Goal: Task Accomplishment & Management: Complete application form

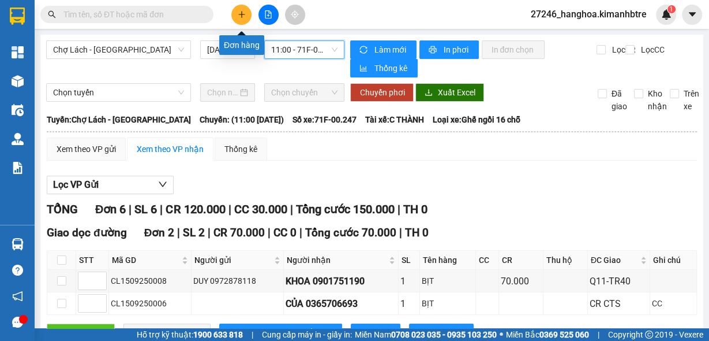
scroll to position [125, 0]
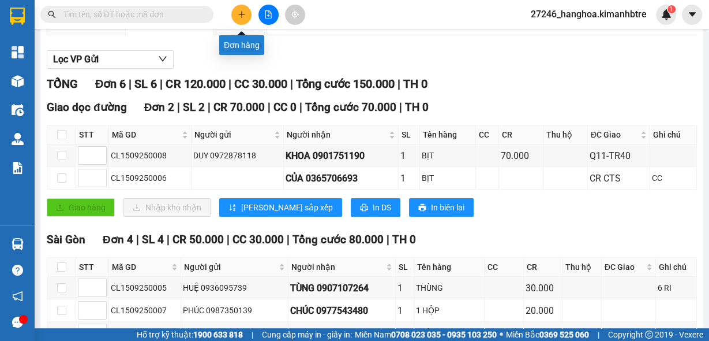
click at [240, 16] on icon "plus" at bounding box center [242, 14] width 8 height 8
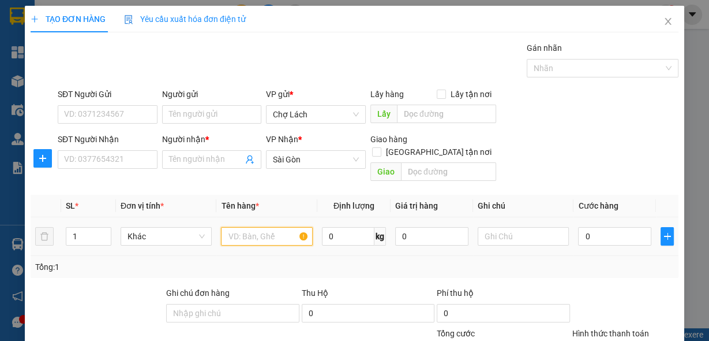
click at [233, 227] on input "text" at bounding box center [267, 236] width 92 height 18
click at [244, 227] on input "text" at bounding box center [267, 236] width 92 height 18
click at [119, 156] on input "SĐT Người Nhận" at bounding box center [108, 159] width 100 height 18
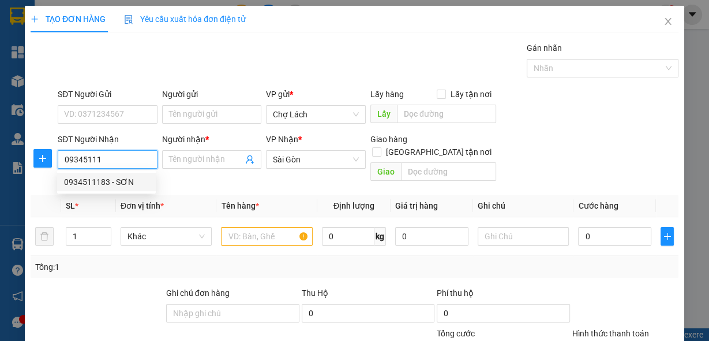
click at [117, 182] on div "0934511183 - SƠN" at bounding box center [106, 181] width 85 height 13
type input "0934511183"
type input "SƠN"
type input "0934511183"
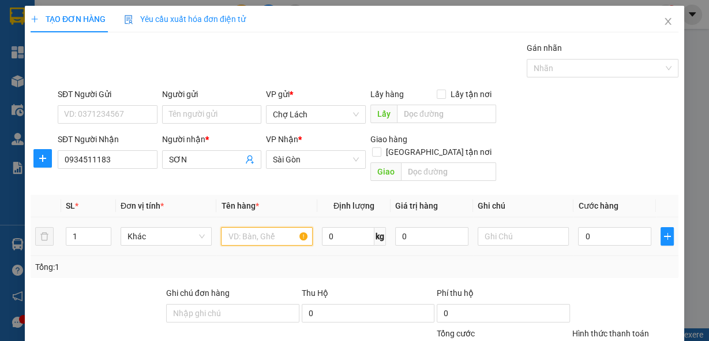
click at [256, 227] on input "text" at bounding box center [267, 236] width 92 height 18
click at [100, 117] on input "SĐT Người Gửi" at bounding box center [108, 114] width 100 height 18
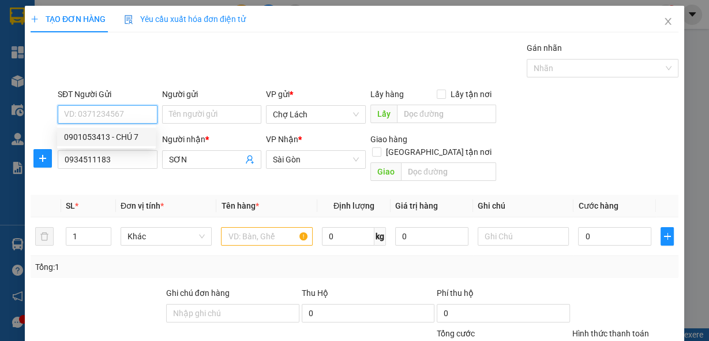
click at [132, 136] on div "0901053413 - CHÚ 7" at bounding box center [106, 136] width 85 height 13
type input "0901053413"
type input "CHÚ 7"
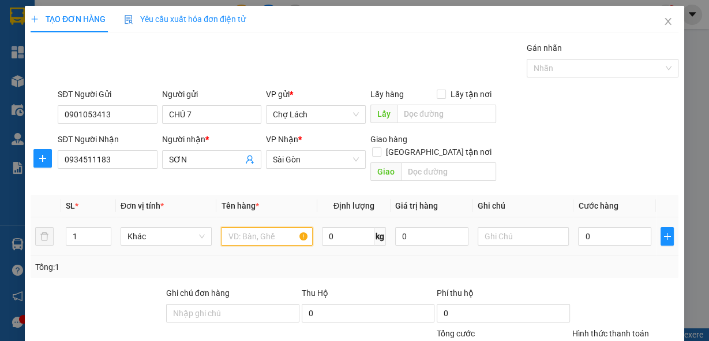
click at [261, 227] on input "text" at bounding box center [267, 236] width 92 height 18
type input "BAO"
type input "2"
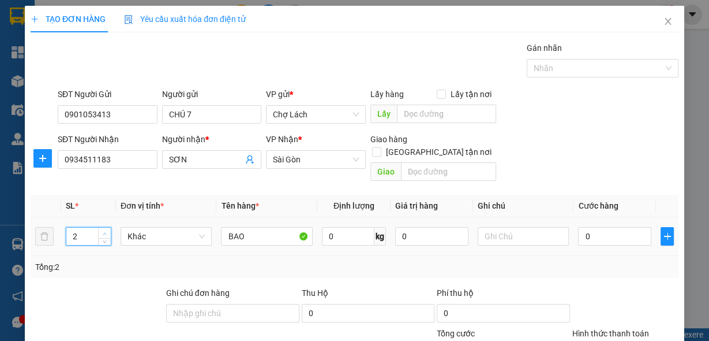
click at [109, 227] on span "Increase Value" at bounding box center [104, 232] width 13 height 10
click at [518, 227] on input "text" at bounding box center [524, 236] width 92 height 18
type input "6 RI"
click at [638, 230] on input "0" at bounding box center [614, 236] width 73 height 18
type input "6"
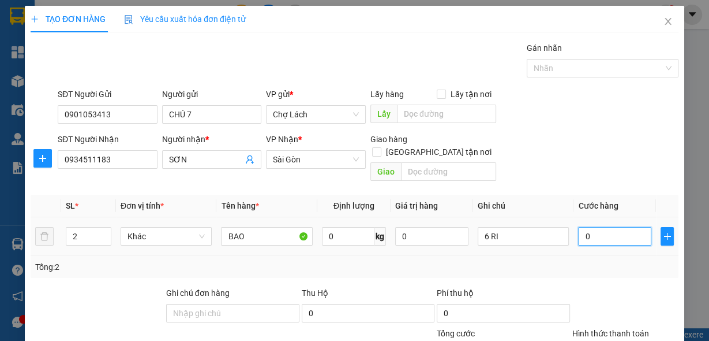
type input "6"
type input "60"
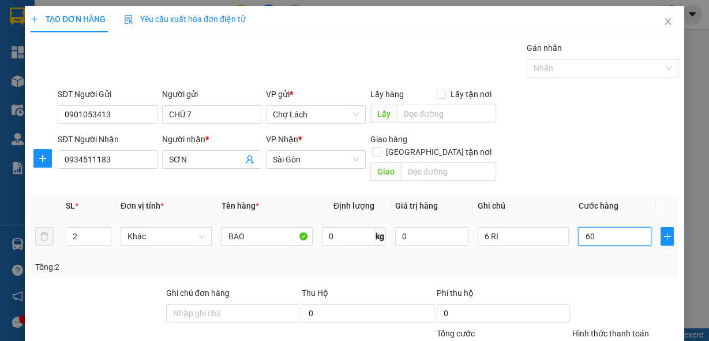
scroll to position [85, 0]
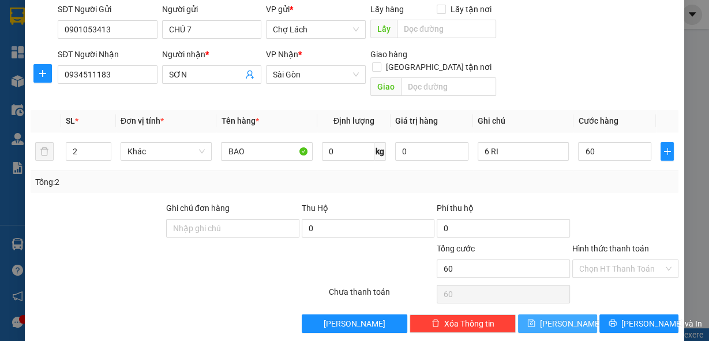
type input "60.000"
click at [566, 314] on button "[PERSON_NAME]" at bounding box center [557, 323] width 79 height 18
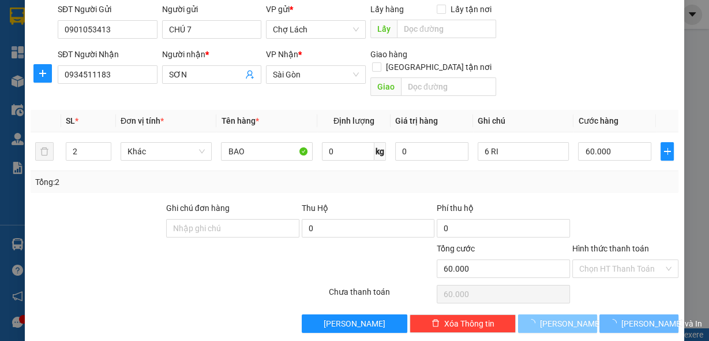
type input "1"
type input "0"
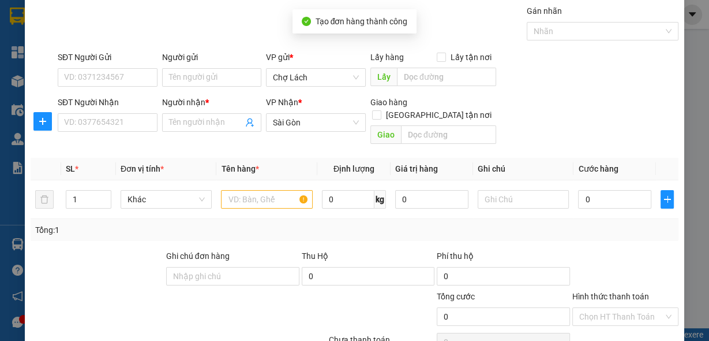
scroll to position [0, 0]
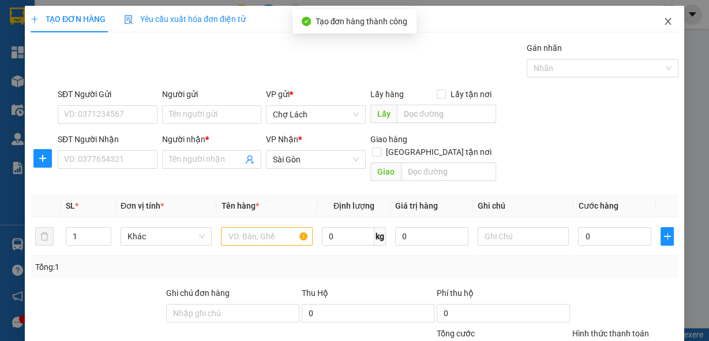
click at [664, 23] on icon "close" at bounding box center [668, 21] width 9 height 9
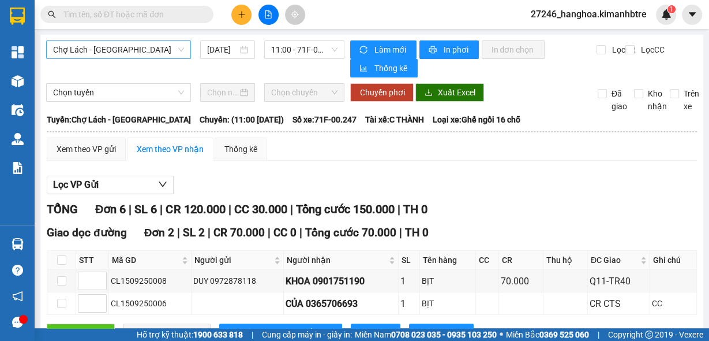
click at [156, 46] on span "Chợ Lách - [GEOGRAPHIC_DATA]" at bounding box center [118, 49] width 131 height 17
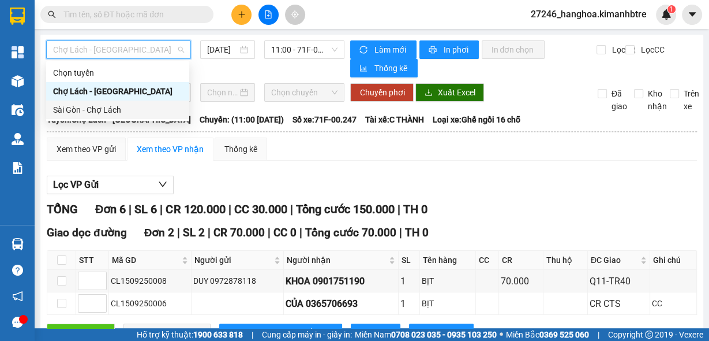
click at [140, 107] on div "Sài Gòn - Chợ Lách" at bounding box center [117, 109] width 129 height 13
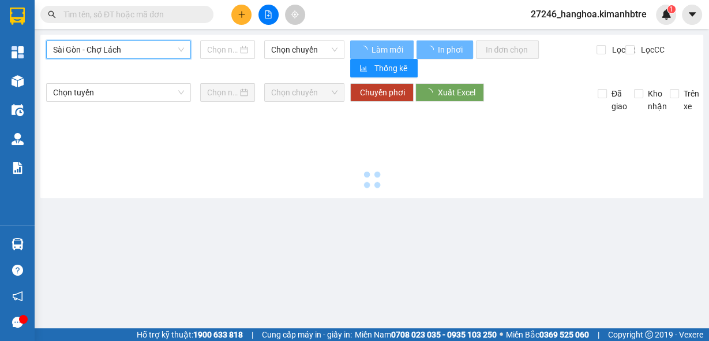
type input "[DATE]"
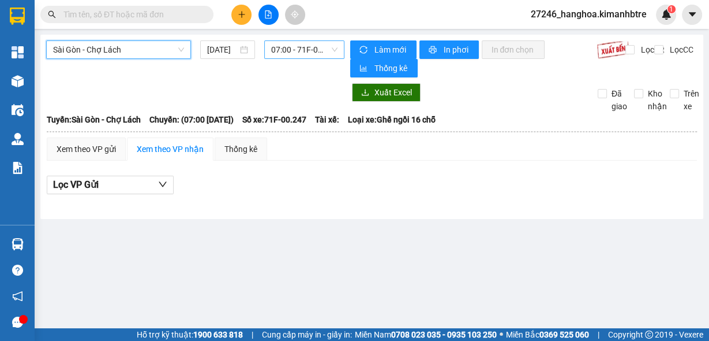
click at [285, 49] on span "07:00 - 71F-00.247" at bounding box center [304, 49] width 67 height 17
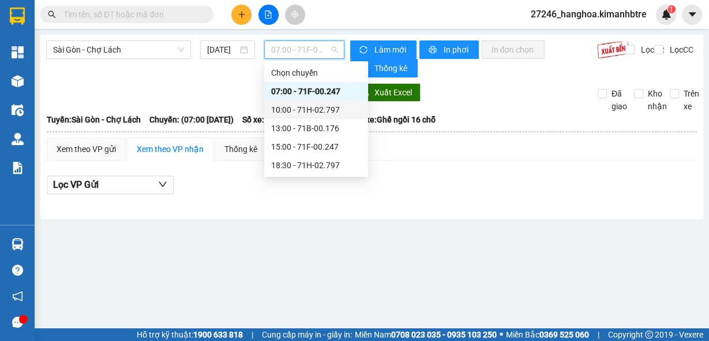
click at [293, 109] on div "10:00 - 71H-02.797" at bounding box center [316, 109] width 90 height 13
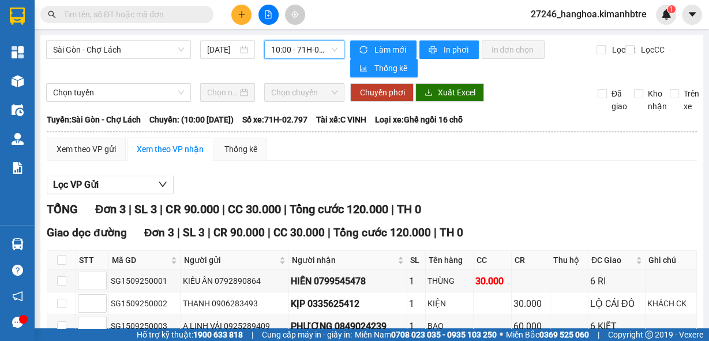
scroll to position [65, 0]
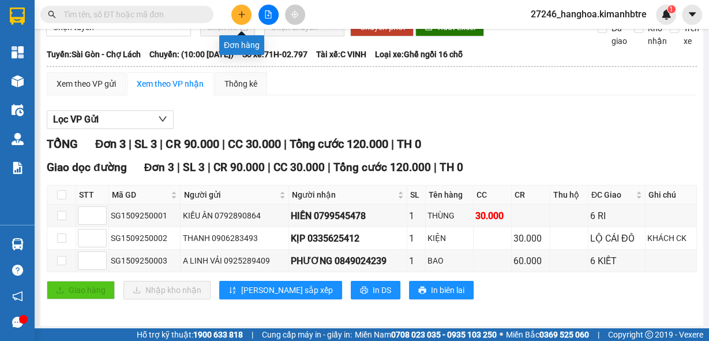
click at [240, 19] on button at bounding box center [241, 15] width 20 height 20
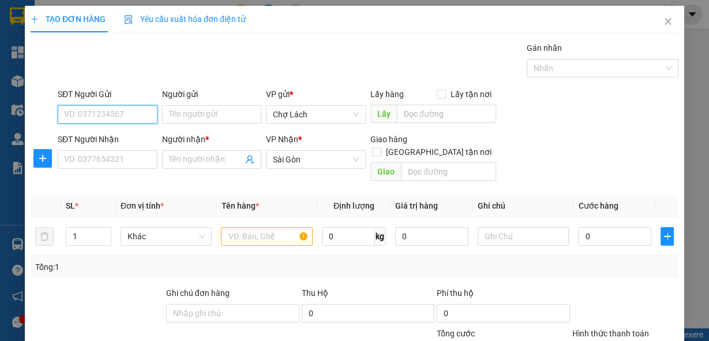
click at [127, 117] on input "SĐT Người Gửi" at bounding box center [108, 114] width 100 height 18
type input "0971304339"
click at [185, 110] on input "Người gửi" at bounding box center [212, 114] width 100 height 18
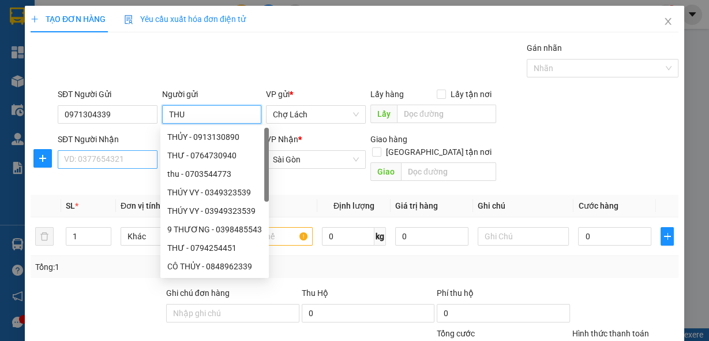
type input "THU"
click at [76, 156] on input "SĐT Người Nhận" at bounding box center [108, 159] width 100 height 18
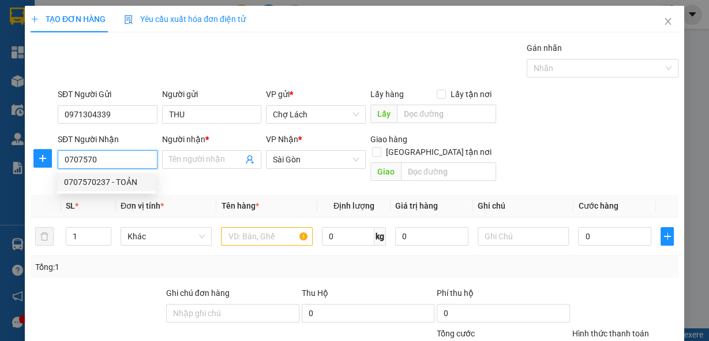
drag, startPoint x: 115, startPoint y: 185, endPoint x: 201, endPoint y: 178, distance: 86.8
click at [115, 186] on div "0707570237 - TOẢN" at bounding box center [106, 181] width 85 height 13
type input "0707570237"
type input "TOẢN"
type input "0707570237"
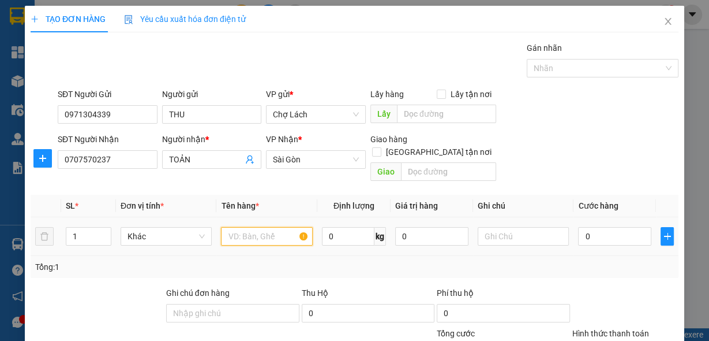
click at [260, 227] on input "text" at bounding box center [267, 236] width 92 height 18
type input "THÙNG"
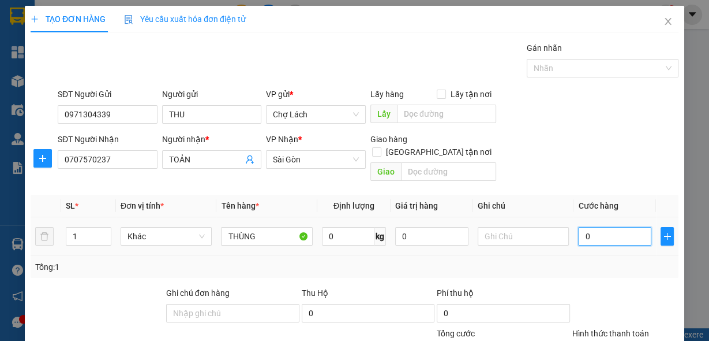
click at [595, 227] on input "0" at bounding box center [614, 236] width 73 height 18
type input "3"
type input "30"
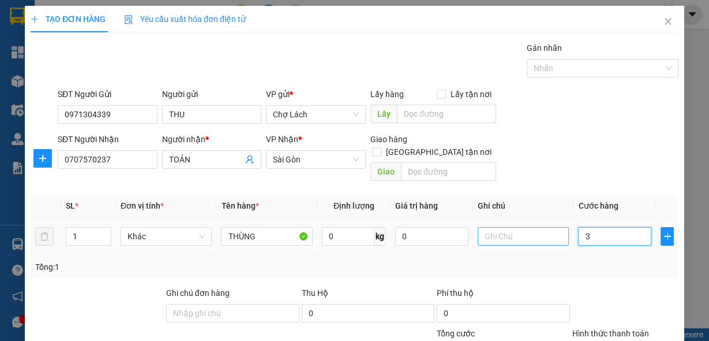
type input "30"
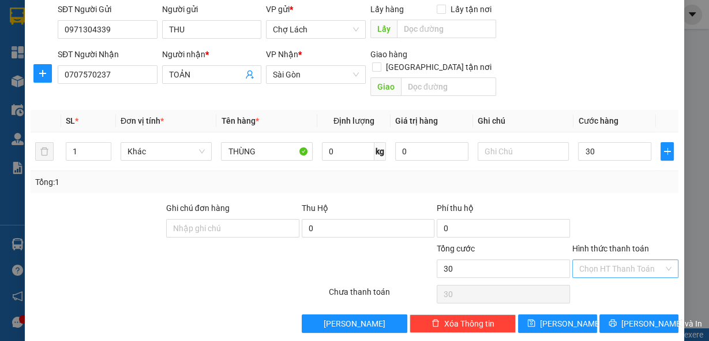
type input "30.000"
click at [591, 260] on input "Hình thức thanh toán" at bounding box center [621, 268] width 84 height 17
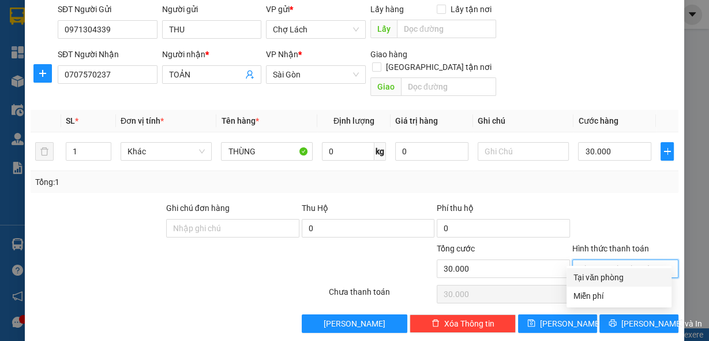
click at [594, 275] on div "Tại văn phòng" at bounding box center [619, 277] width 91 height 13
type input "0"
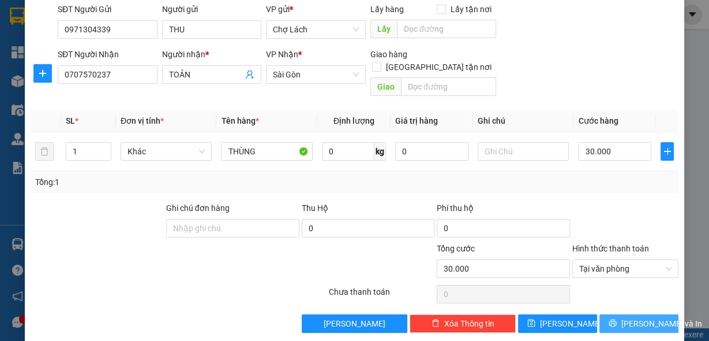
click at [611, 314] on button "[PERSON_NAME] và In" at bounding box center [639, 323] width 79 height 18
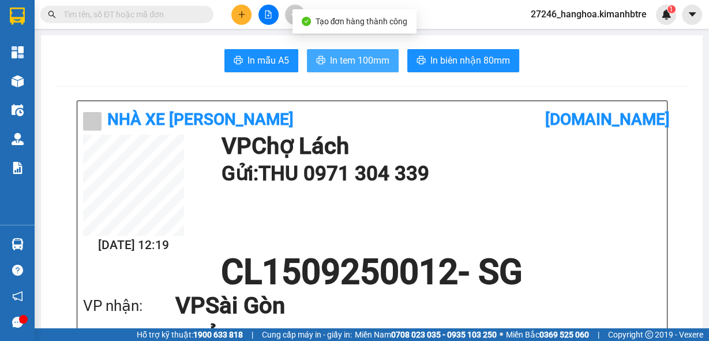
click at [335, 63] on span "In tem 100mm" at bounding box center [359, 60] width 59 height 14
